Goal: Task Accomplishment & Management: Manage account settings

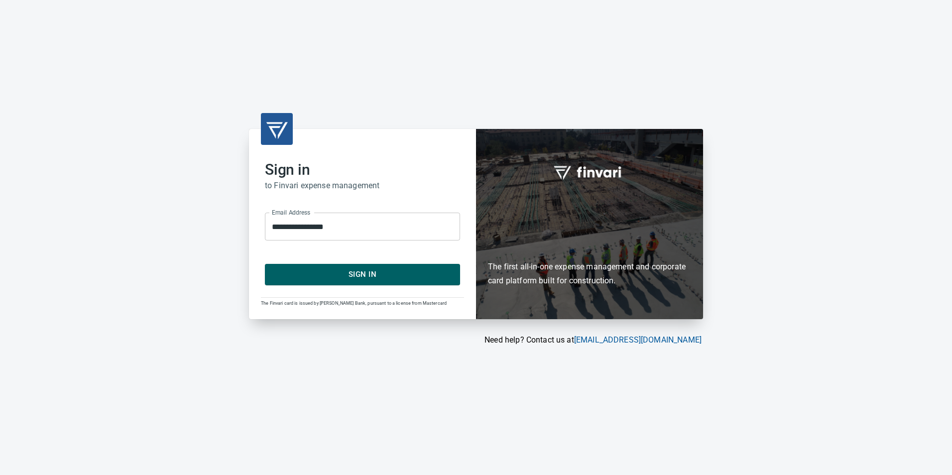
click at [334, 272] on span "Sign In" at bounding box center [362, 274] width 173 height 13
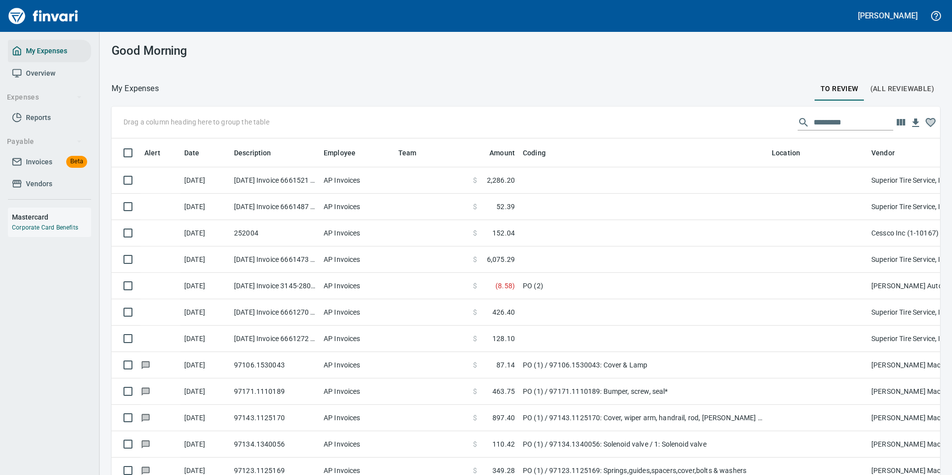
scroll to position [350, 806]
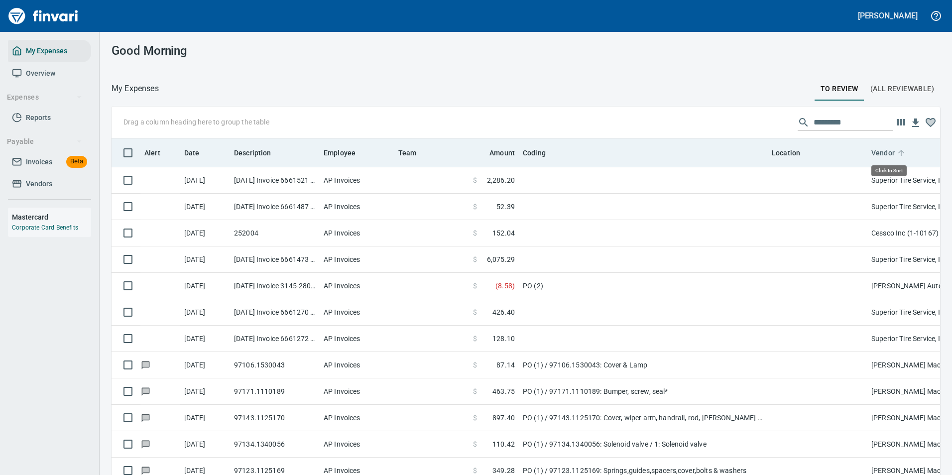
click at [898, 154] on icon at bounding box center [900, 152] width 9 height 9
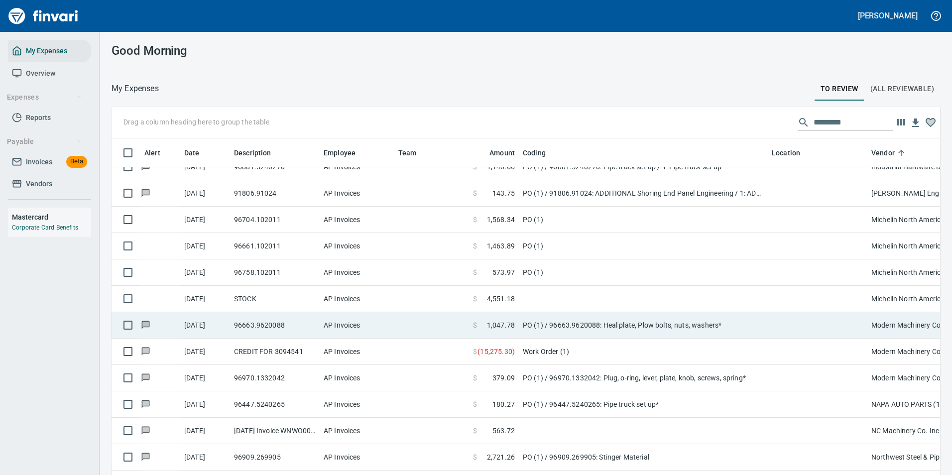
scroll to position [498, 0]
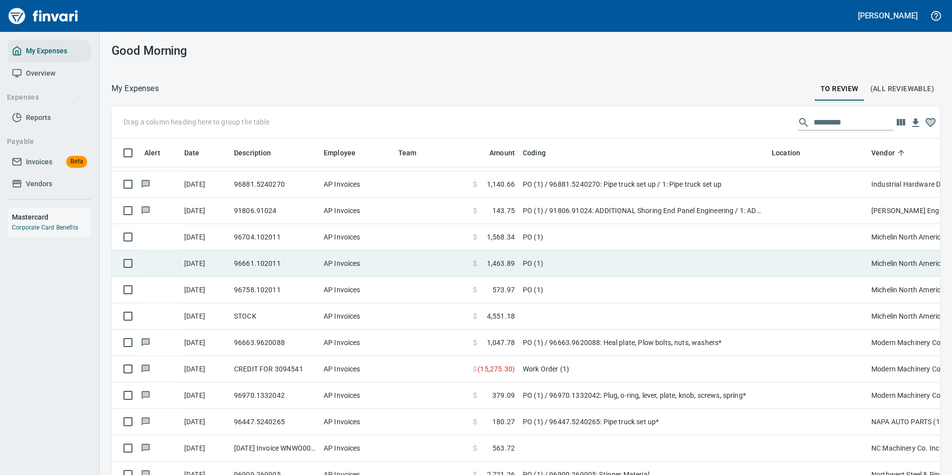
click at [535, 259] on td "PO (1)" at bounding box center [643, 263] width 249 height 26
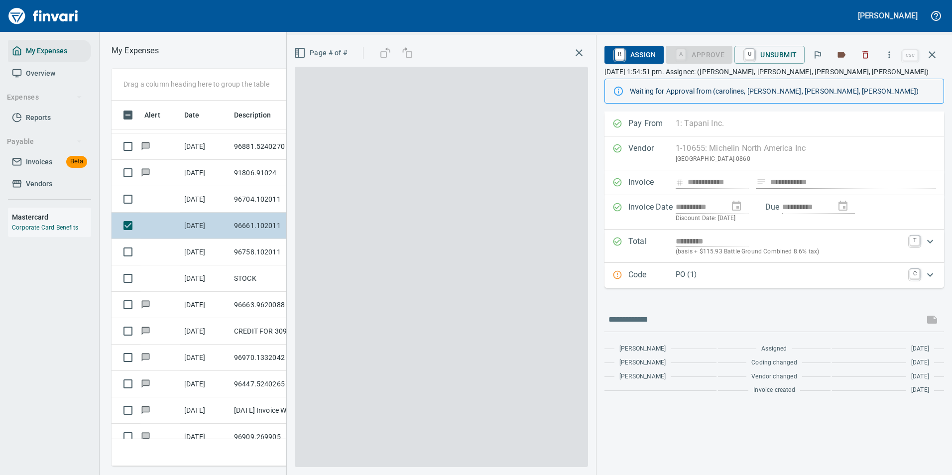
scroll to position [350, 564]
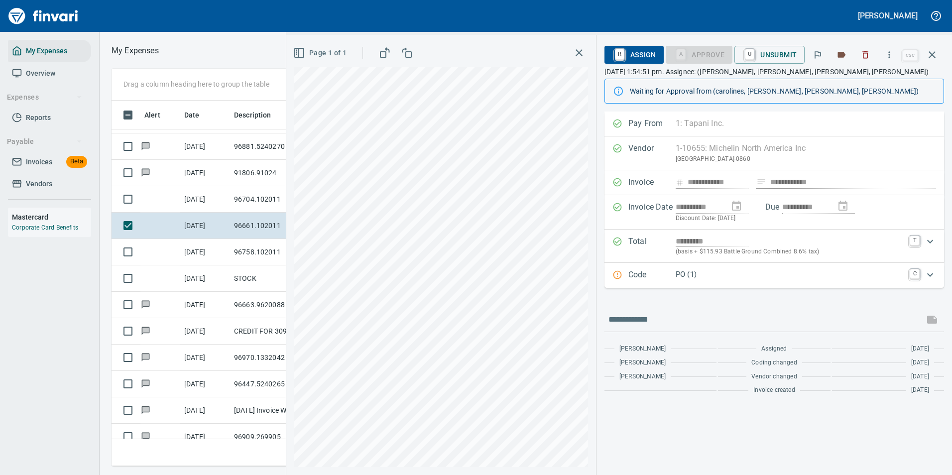
click at [824, 270] on p "PO (1)" at bounding box center [789, 274] width 228 height 11
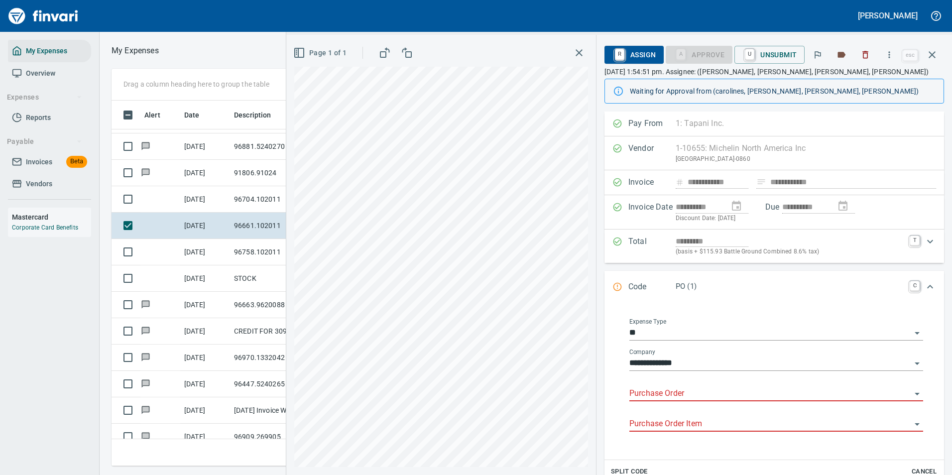
click at [674, 394] on input "Purchase Order" at bounding box center [770, 394] width 282 height 14
type input "*"
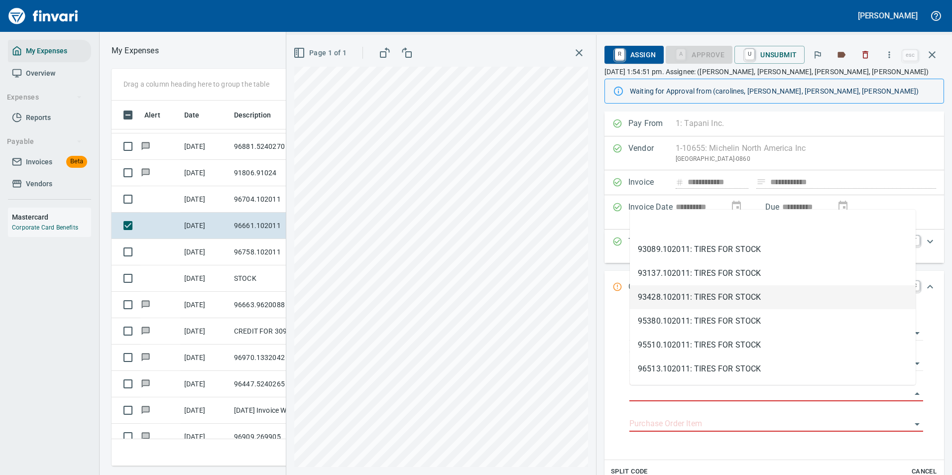
click at [924, 285] on icon "Expand" at bounding box center [930, 287] width 12 height 12
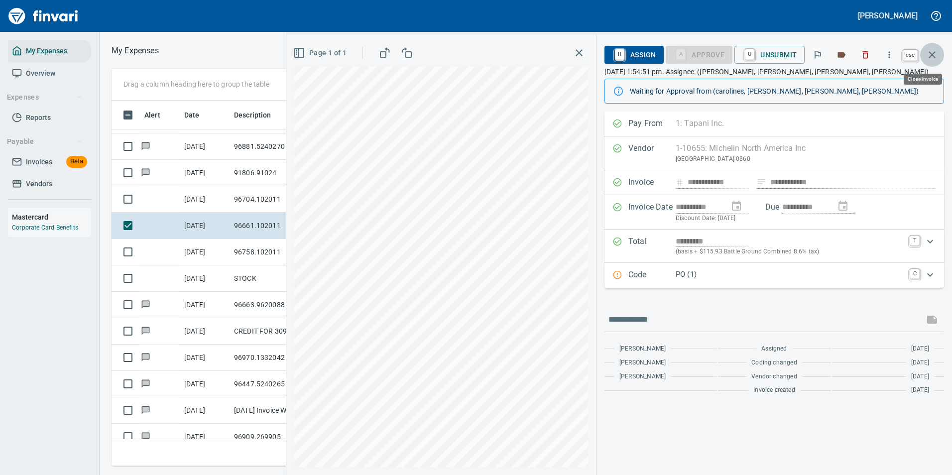
click at [927, 54] on icon "button" at bounding box center [932, 55] width 12 height 12
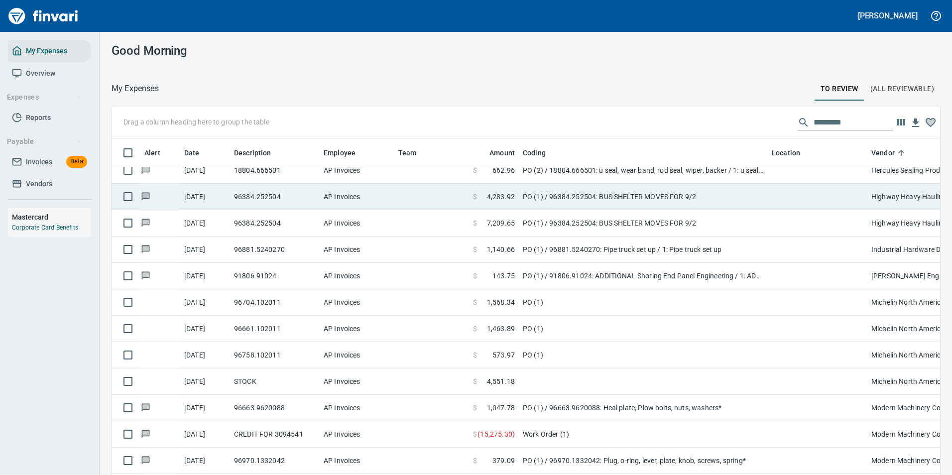
scroll to position [498, 0]
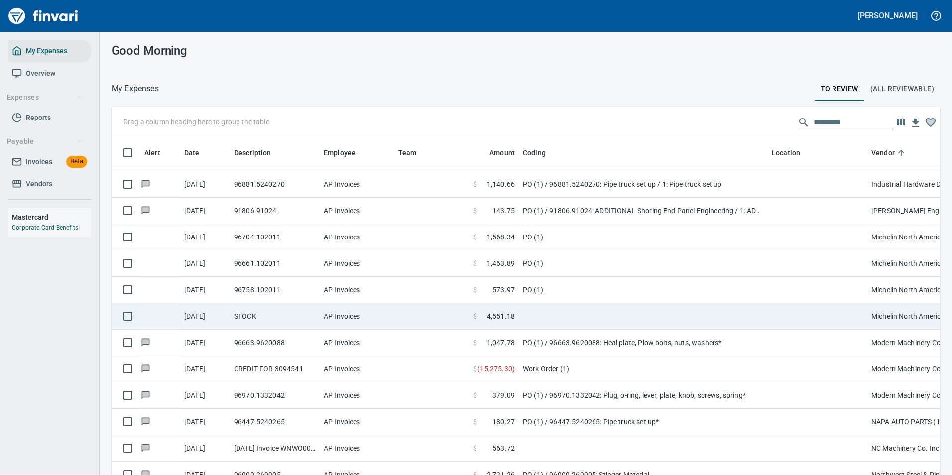
click at [501, 309] on td "$ 4,551.18" at bounding box center [494, 316] width 50 height 26
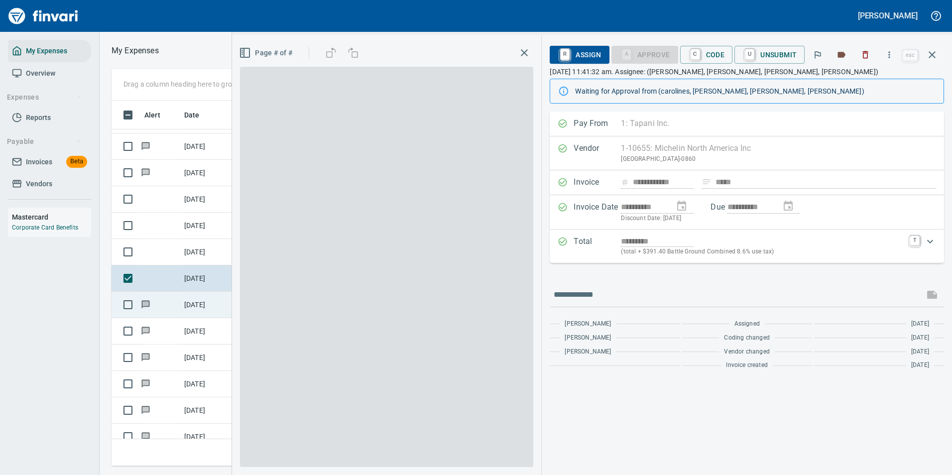
scroll to position [350, 564]
